Goal: Transaction & Acquisition: Purchase product/service

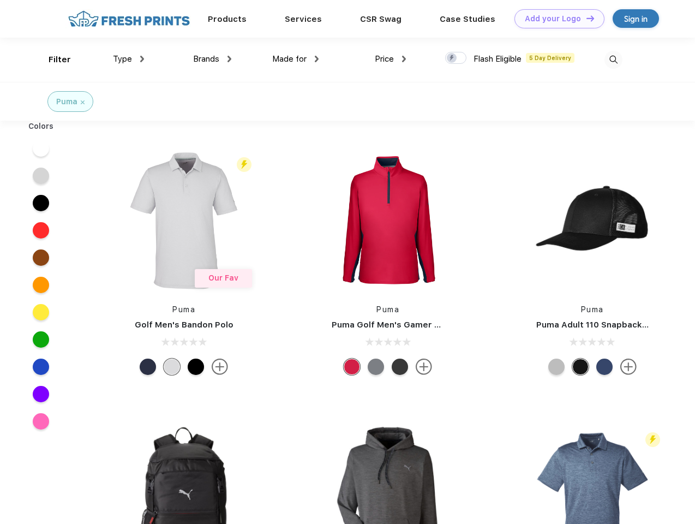
click at [555, 19] on link "Add your Logo Design Tool" at bounding box center [559, 18] width 90 height 19
click at [0, 0] on div "Design Tool" at bounding box center [0, 0] width 0 height 0
click at [585, 18] on link "Add your Logo Design Tool" at bounding box center [559, 18] width 90 height 19
click at [52, 59] on div "Filter" at bounding box center [60, 59] width 22 height 13
click at [129, 59] on span "Type" at bounding box center [122, 59] width 19 height 10
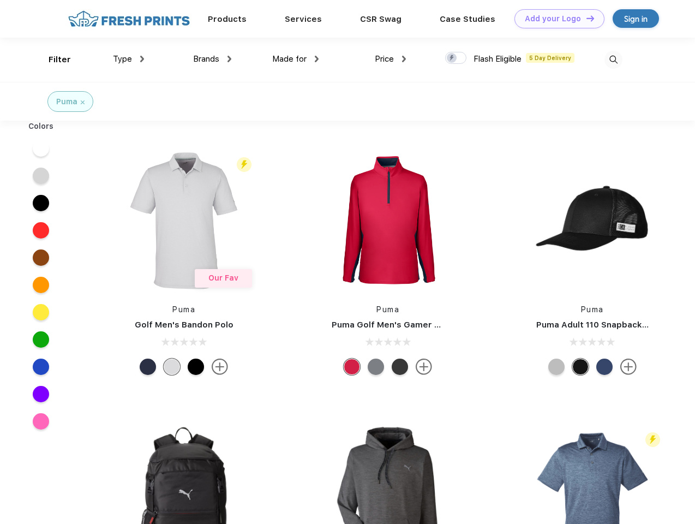
click at [212, 59] on span "Brands" at bounding box center [206, 59] width 26 height 10
click at [296, 59] on span "Made for" at bounding box center [289, 59] width 34 height 10
click at [391, 59] on span "Price" at bounding box center [384, 59] width 19 height 10
click at [456, 58] on div at bounding box center [455, 58] width 21 height 12
click at [452, 58] on input "checkbox" at bounding box center [448, 54] width 7 height 7
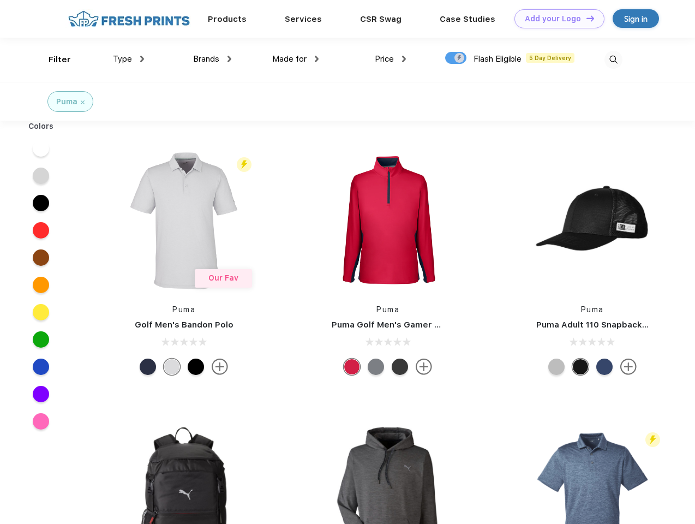
click at [613, 59] on img at bounding box center [613, 60] width 18 height 18
